Goal: Contribute content: Add original content to the website for others to see

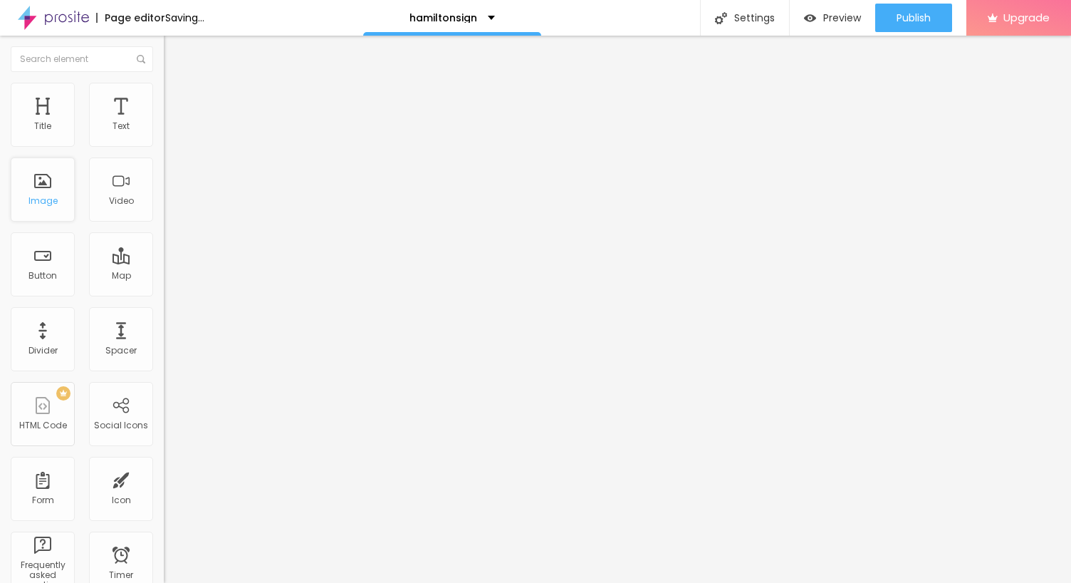
click at [38, 185] on div "Image" at bounding box center [43, 189] width 64 height 64
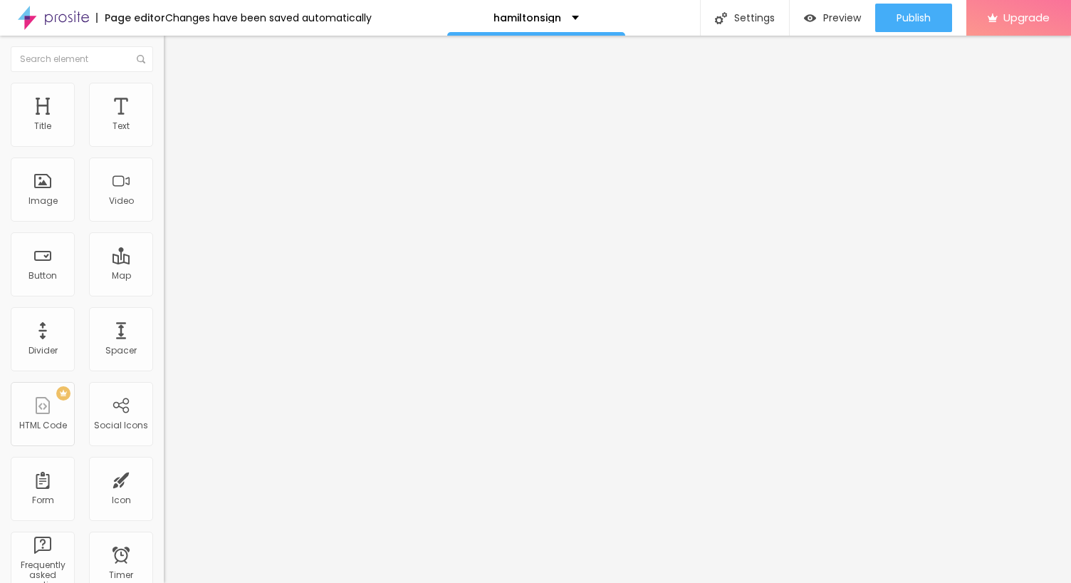
click at [164, 123] on span "Add image" at bounding box center [193, 116] width 58 height 12
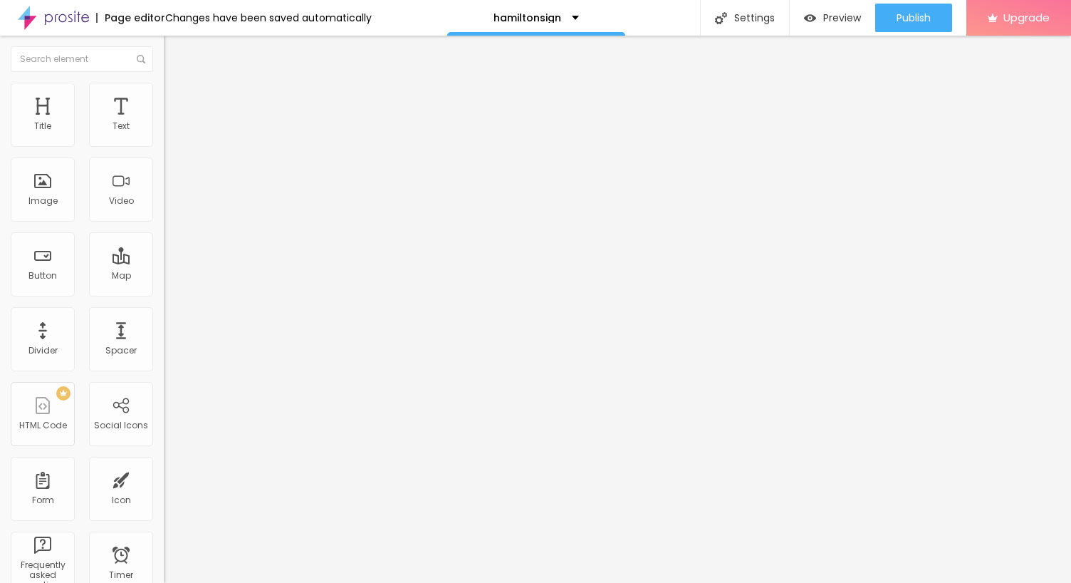
click at [164, 123] on span "Add image" at bounding box center [193, 116] width 58 height 12
